Goal: Task Accomplishment & Management: Understand process/instructions

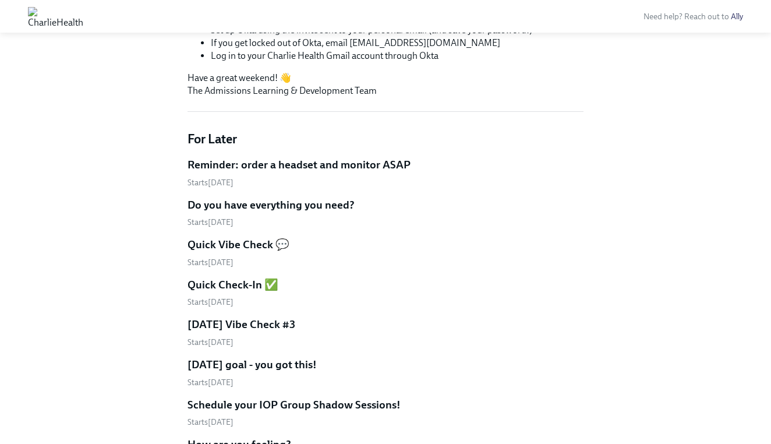
scroll to position [662, 0]
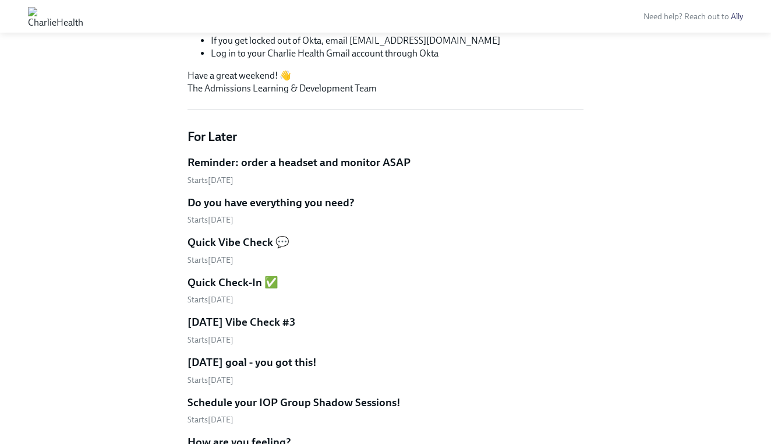
click at [328, 164] on h5 "Reminder: order a headset and monitor ASAP" at bounding box center [299, 162] width 223 height 15
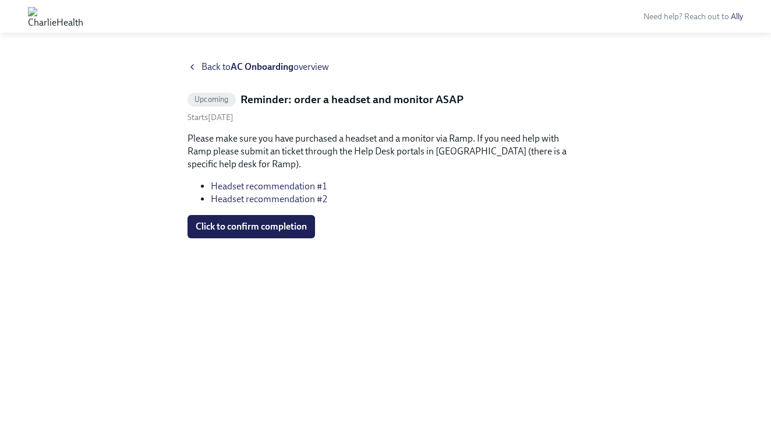
click at [190, 67] on icon at bounding box center [192, 66] width 9 height 9
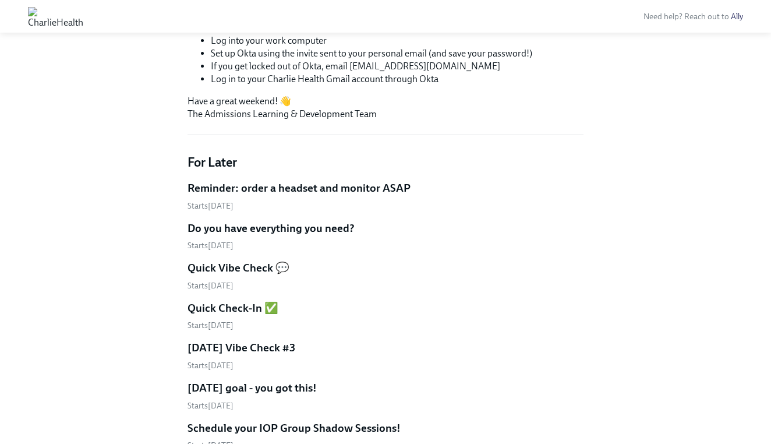
scroll to position [650, 0]
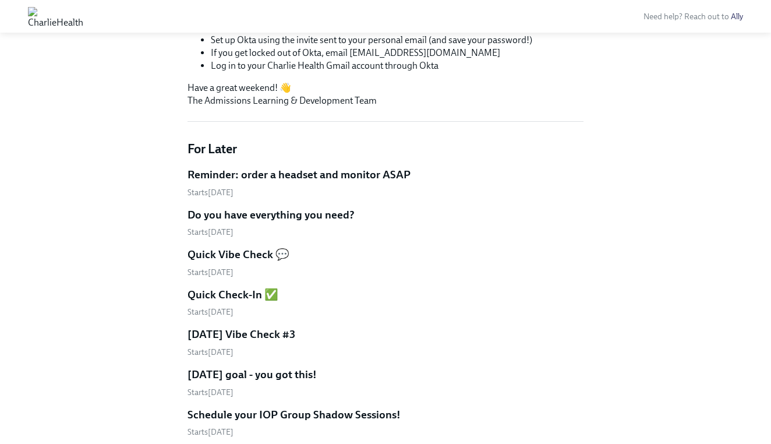
click at [263, 215] on h5 "Do you have everything you need?" at bounding box center [271, 214] width 167 height 15
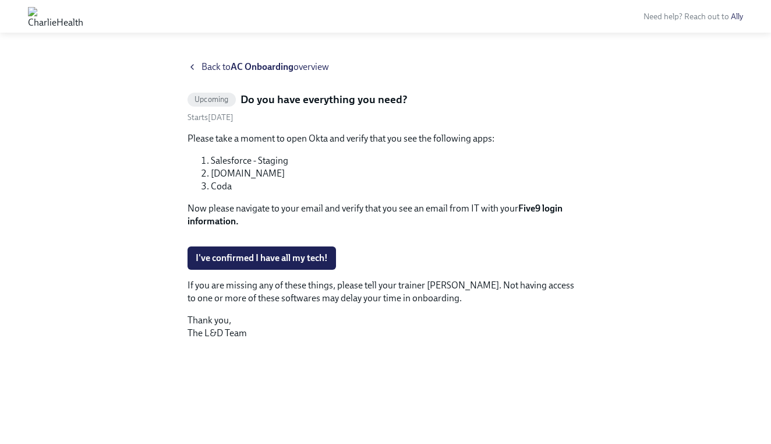
click at [192, 67] on icon at bounding box center [192, 66] width 9 height 9
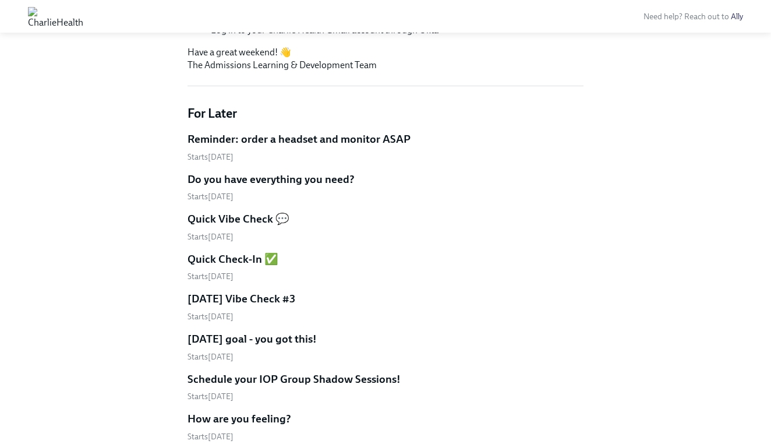
scroll to position [684, 0]
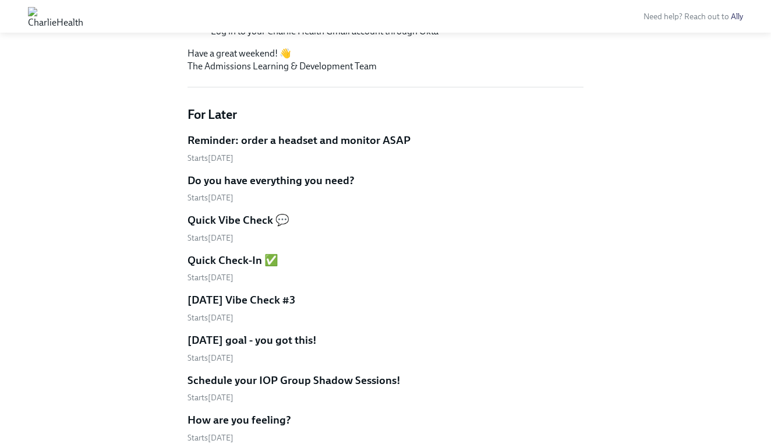
click at [295, 140] on h5 "Reminder: order a headset and monitor ASAP" at bounding box center [299, 140] width 223 height 15
